Goal: Register for event/course

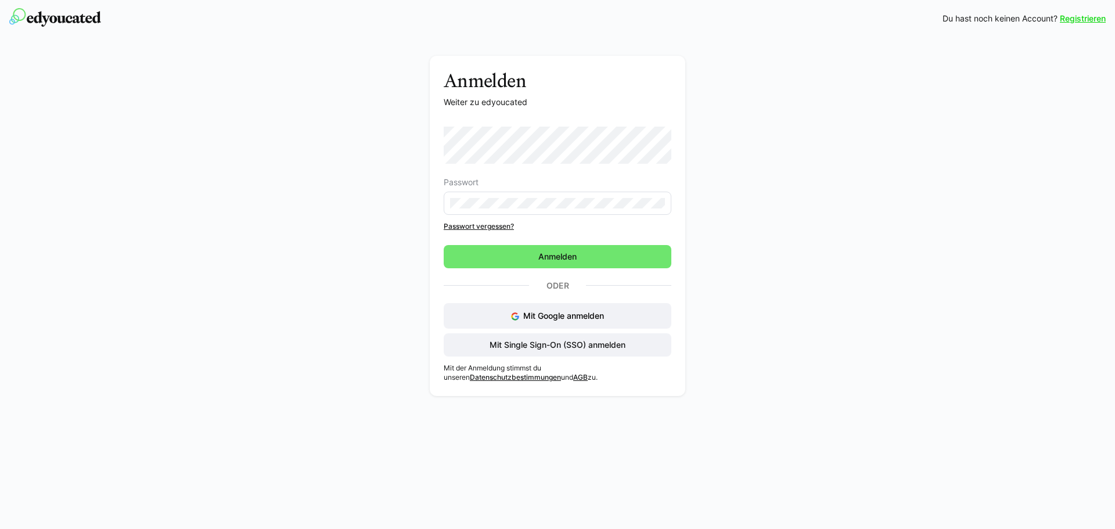
drag, startPoint x: 535, startPoint y: 188, endPoint x: 536, endPoint y: 210, distance: 21.5
click at [535, 188] on eds-form-field "Passwort" at bounding box center [558, 196] width 228 height 37
click at [537, 208] on eds-input at bounding box center [558, 203] width 228 height 23
click at [549, 261] on span "Anmelden" at bounding box center [557, 257] width 42 height 12
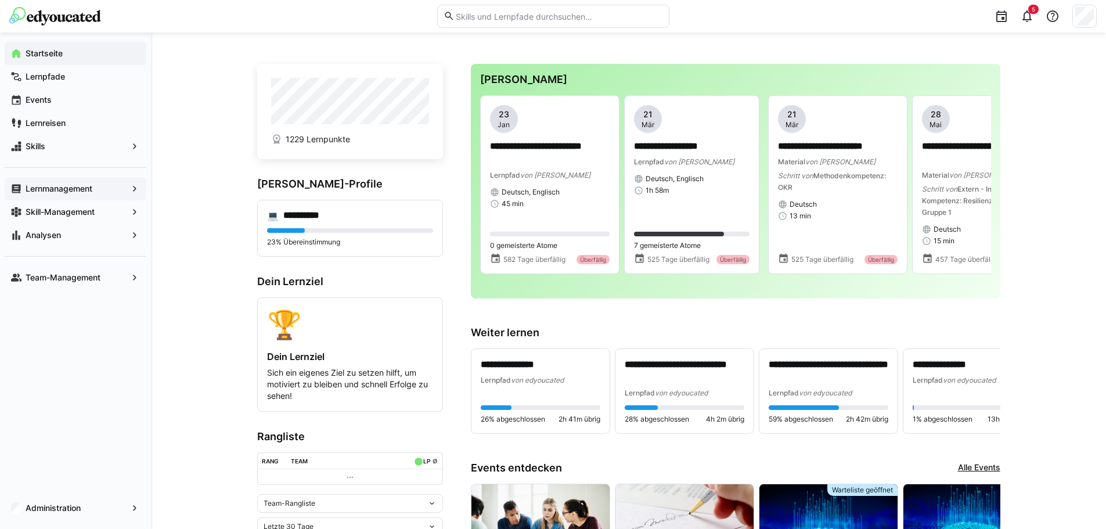
click at [60, 179] on div "Lernmanagement" at bounding box center [76, 188] width 142 height 23
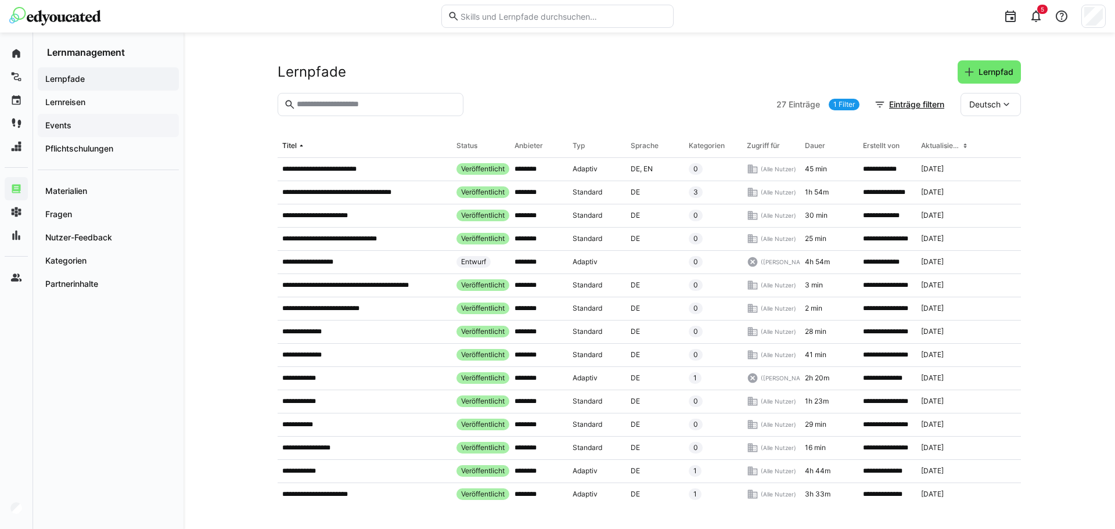
click at [125, 122] on span "Events" at bounding box center [108, 126] width 129 height 12
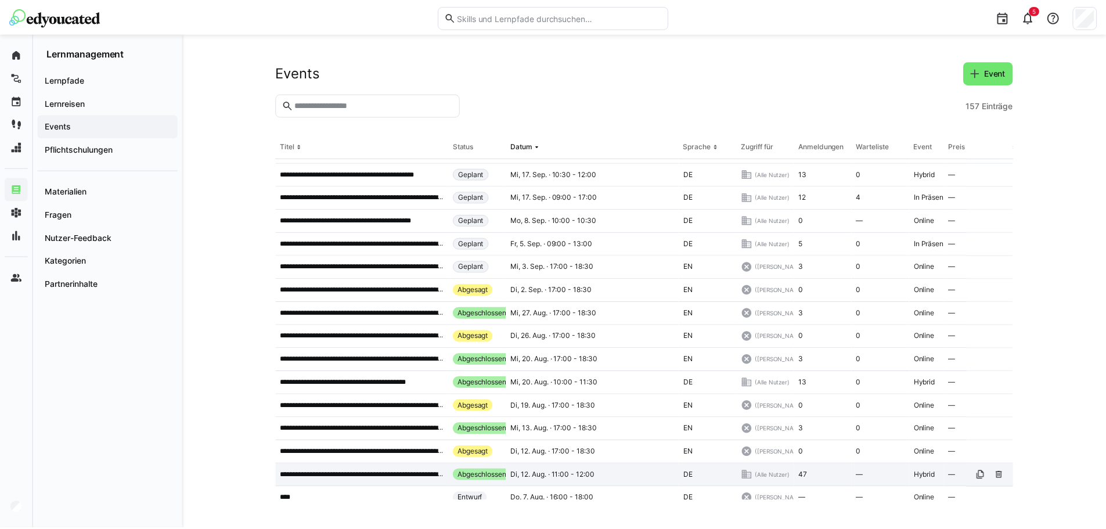
scroll to position [232, 0]
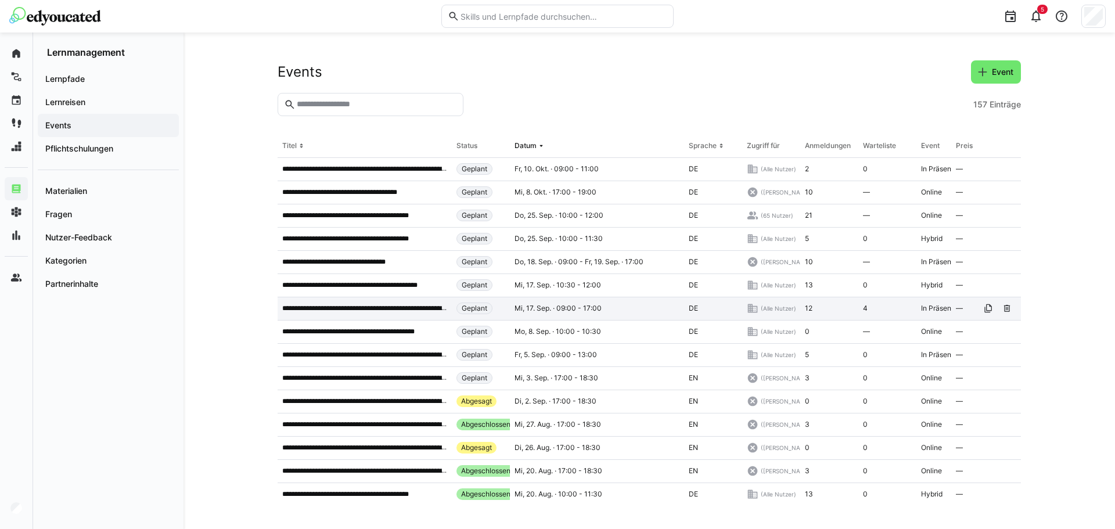
click at [371, 309] on p "**********" at bounding box center [364, 308] width 165 height 9
